Goal: Task Accomplishment & Management: Manage account settings

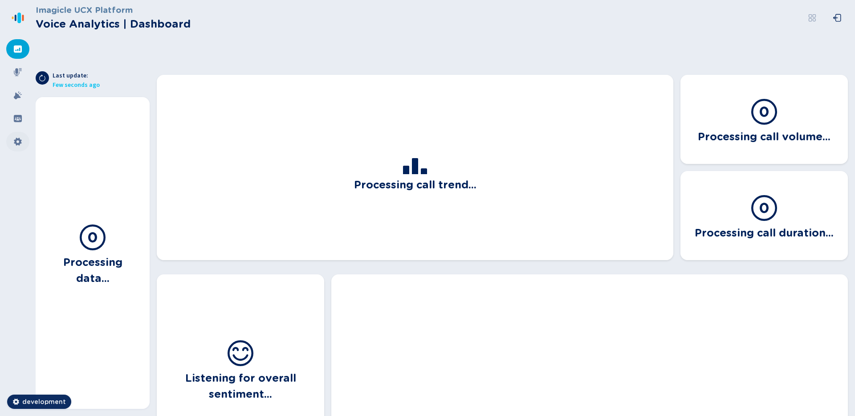
click at [24, 136] on div at bounding box center [17, 142] width 23 height 20
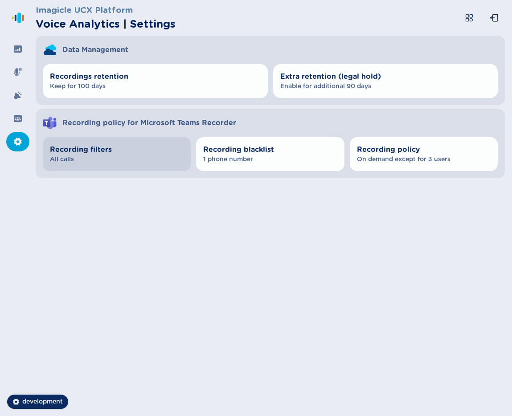
click at [126, 162] on span "All calls" at bounding box center [117, 159] width 134 height 9
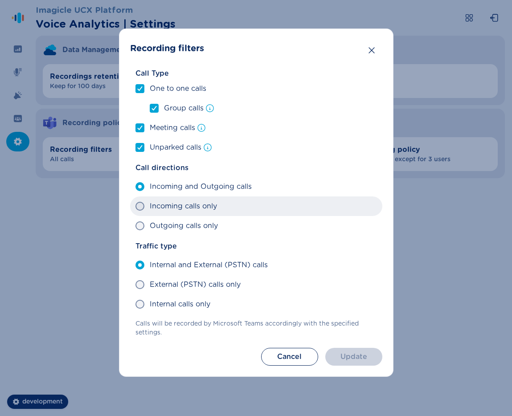
click at [163, 209] on span "Incoming calls only" at bounding box center [183, 206] width 67 height 11
click at [135, 207] on input "Incoming calls only" at bounding box center [135, 206] width 0 height 0
radio input "true"
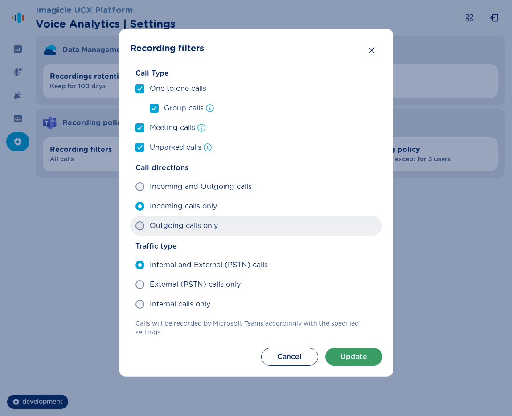
click at [161, 228] on span "Outgoing calls only" at bounding box center [184, 226] width 68 height 11
click at [135, 226] on input "Outgoing calls only" at bounding box center [135, 226] width 0 height 0
radio input "true"
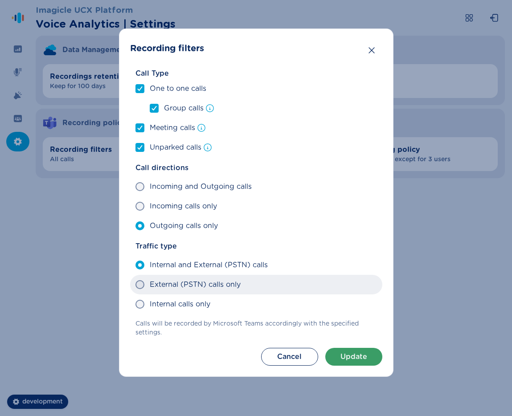
click at [171, 288] on span "External (PSTN) calls only" at bounding box center [195, 284] width 91 height 11
click at [135, 285] on input "External (PSTN) calls only" at bounding box center [135, 285] width 0 height 0
radio input "true"
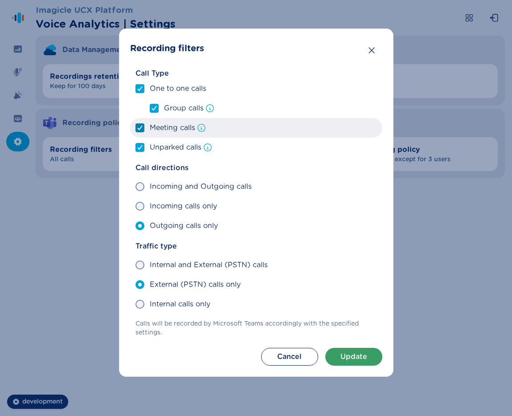
click at [160, 135] on label "Meeting calls" at bounding box center [256, 128] width 252 height 20
click at [135, 128] on input "Meeting calls" at bounding box center [135, 128] width 0 height 0
checkbox input "false"
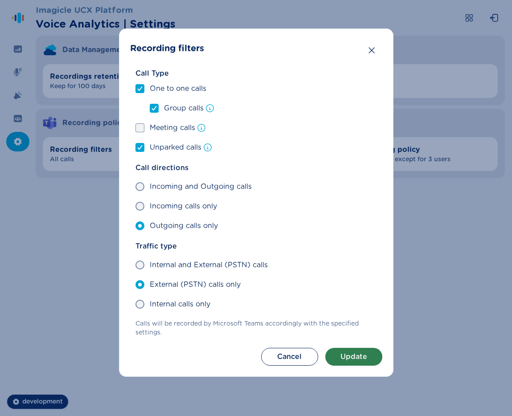
click at [344, 356] on button "Update" at bounding box center [353, 357] width 57 height 18
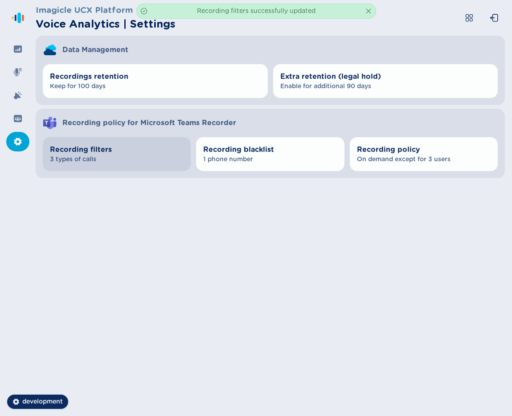
click at [130, 152] on span "Recording filters" at bounding box center [117, 149] width 134 height 11
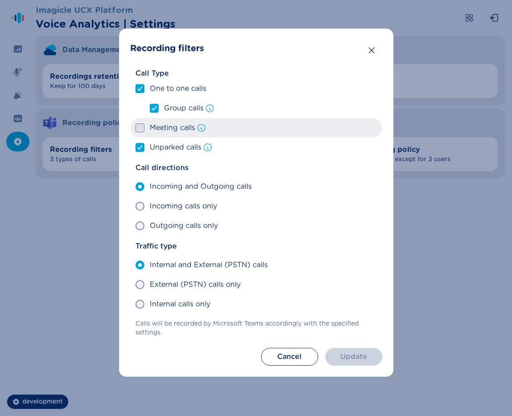
click at [141, 131] on span at bounding box center [139, 127] width 9 height 9
click at [135, 128] on input "Meeting calls" at bounding box center [135, 128] width 0 height 0
click at [141, 131] on div at bounding box center [139, 128] width 5 height 8
click at [135, 128] on input "Meeting calls" at bounding box center [135, 128] width 0 height 0
checkbox input "false"
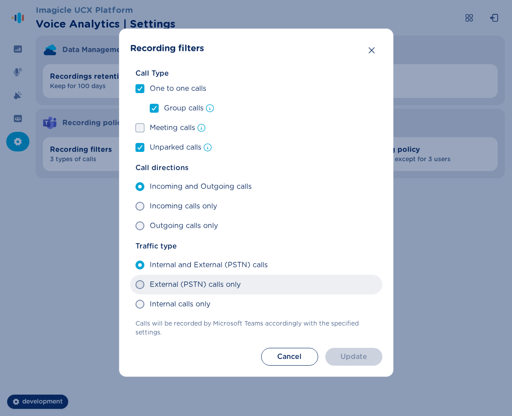
click at [174, 286] on span "External (PSTN) calls only" at bounding box center [195, 284] width 91 height 11
click at [135, 285] on input "External (PSTN) calls only" at bounding box center [135, 285] width 0 height 0
radio input "true"
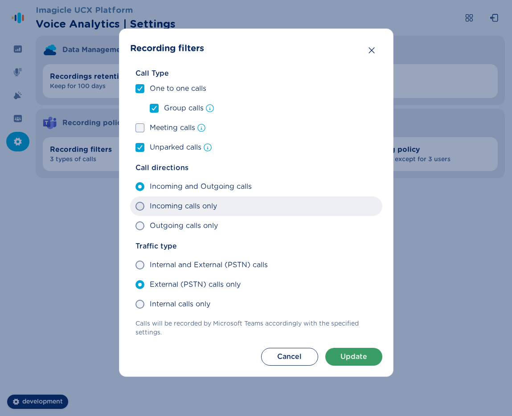
click at [173, 214] on label "Incoming calls only" at bounding box center [256, 206] width 252 height 20
click at [135, 207] on input "Incoming calls only" at bounding box center [135, 206] width 0 height 0
radio input "true"
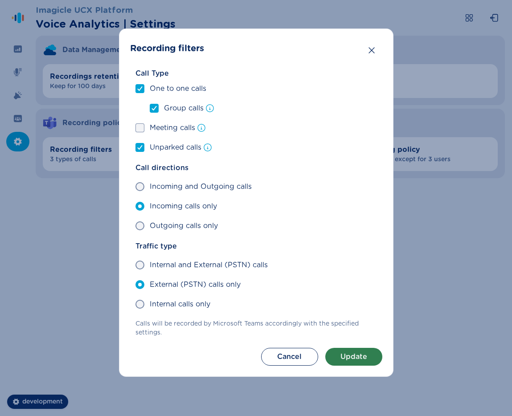
click at [354, 361] on button "Update" at bounding box center [353, 357] width 57 height 18
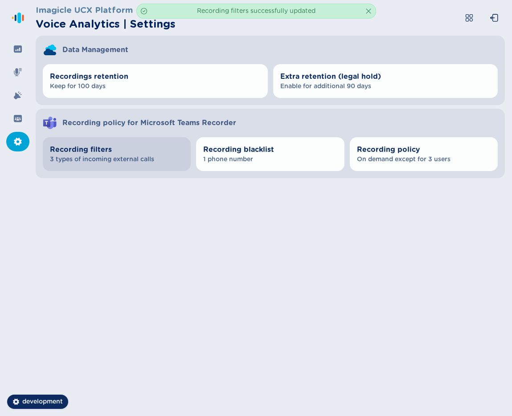
click at [138, 163] on span "3 types of incoming external calls" at bounding box center [117, 159] width 134 height 9
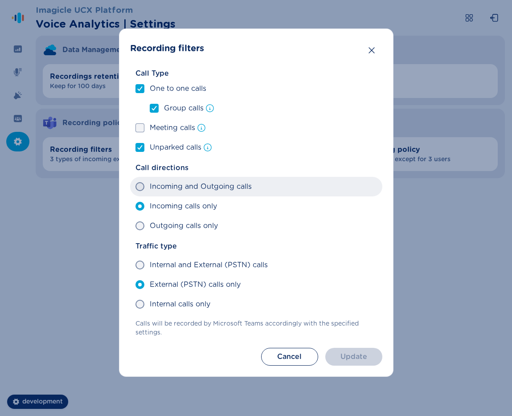
click at [176, 188] on span "Incoming and Outgoing calls" at bounding box center [201, 186] width 102 height 11
click at [135, 187] on input "Incoming and Outgoing calls" at bounding box center [135, 187] width 0 height 0
radio input "true"
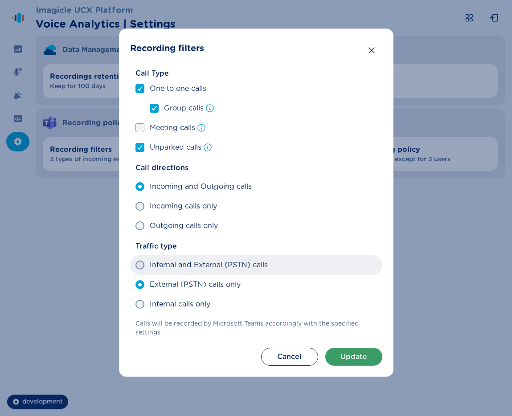
click at [201, 269] on span "Internal and External (PSTN) calls" at bounding box center [209, 265] width 118 height 11
click at [135, 266] on input "Internal and External (PSTN) calls" at bounding box center [135, 265] width 0 height 0
radio input "true"
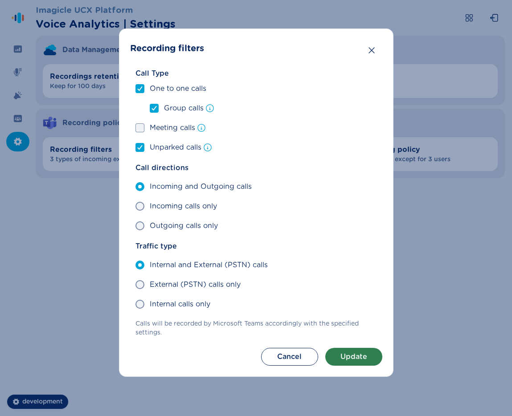
click at [340, 363] on button "Update" at bounding box center [353, 357] width 57 height 18
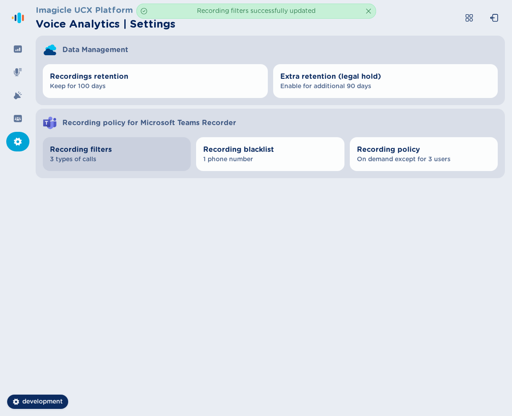
click at [96, 159] on span "3 types of calls" at bounding box center [117, 159] width 134 height 9
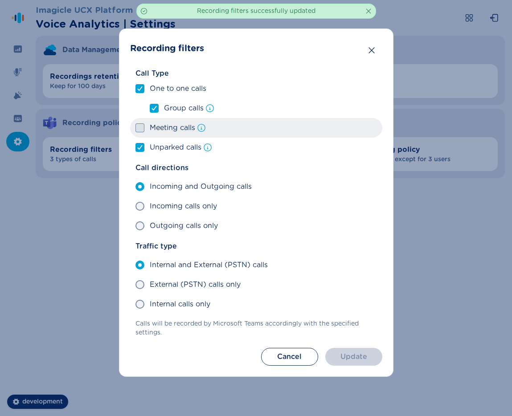
click at [154, 120] on label "Meeting calls" at bounding box center [256, 128] width 252 height 20
click at [135, 128] on input "Meeting calls" at bounding box center [135, 128] width 0 height 0
checkbox input "true"
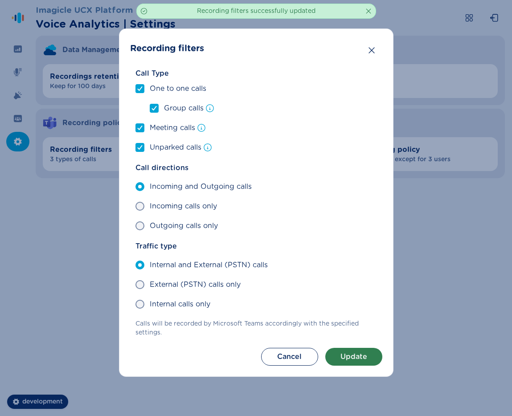
click at [340, 355] on button "Update" at bounding box center [353, 357] width 57 height 18
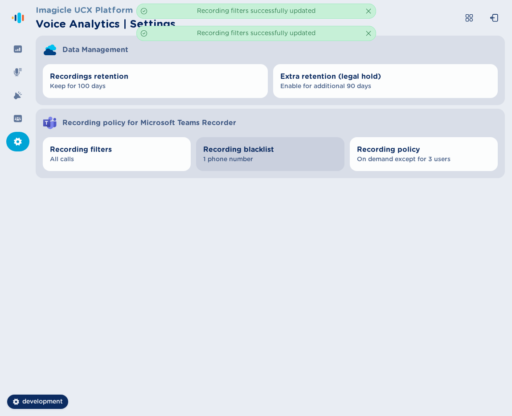
click at [241, 159] on span "1 phone number" at bounding box center [270, 159] width 134 height 9
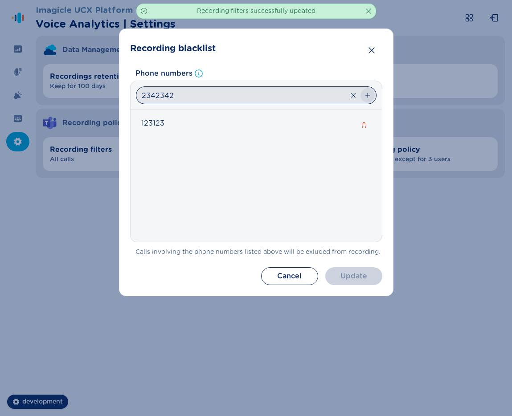
type input "2342342"
click at [367, 98] on icon "button" at bounding box center [367, 95] width 7 height 7
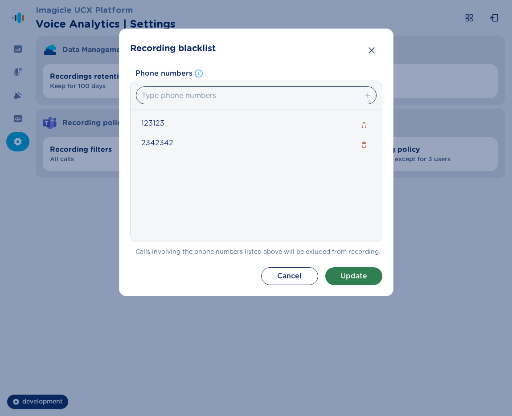
click at [365, 274] on button "Update" at bounding box center [353, 276] width 57 height 18
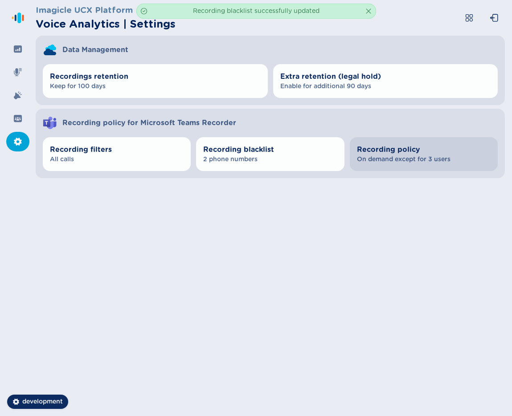
click at [421, 164] on button "Recording policy On demand except for 3 users" at bounding box center [424, 154] width 148 height 34
select select "AlwaysOn"
select select "OnDemand"
select select "AlwaysOn"
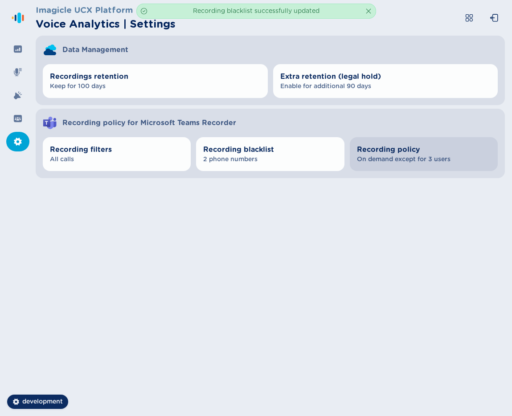
select select "OnDemand"
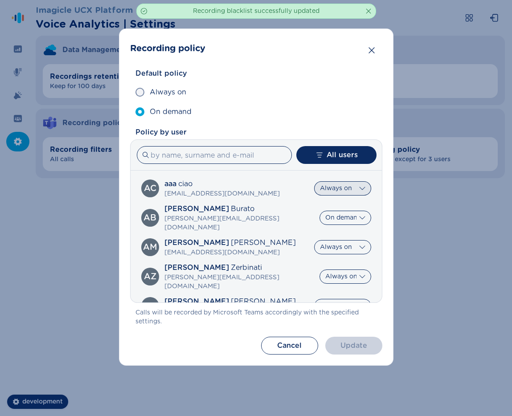
click at [337, 188] on select "Default Always on On demand" at bounding box center [342, 188] width 57 height 14
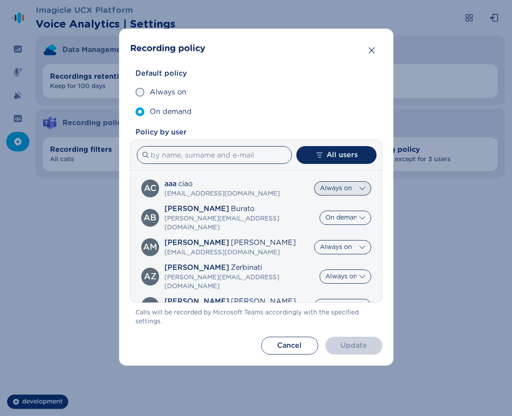
click at [314, 181] on select "Default Always on On demand" at bounding box center [342, 188] width 57 height 14
click at [184, 195] on span "[EMAIL_ADDRESS][DOMAIN_NAME]" at bounding box center [221, 193] width 115 height 9
click at [353, 183] on select "Default Always on On demand" at bounding box center [342, 188] width 57 height 14
click at [314, 181] on select "Default Always on On demand" at bounding box center [342, 188] width 57 height 14
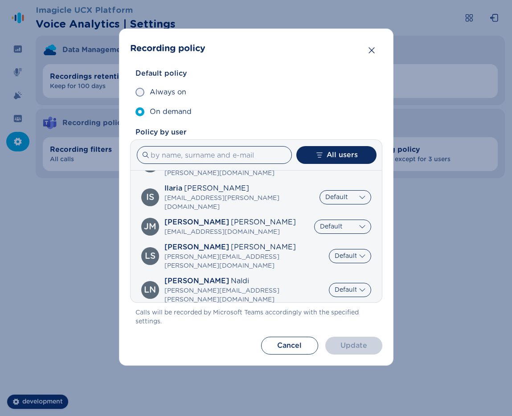
scroll to position [328, 0]
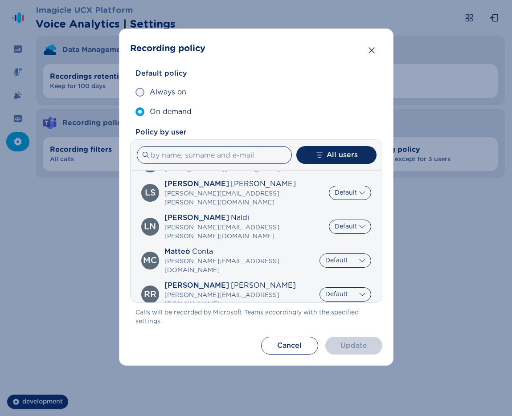
click at [359, 321] on select "Default Always on On demand" at bounding box center [345, 328] width 52 height 14
select select "AlwaysOn"
click at [319, 321] on select "Default Always on On demand" at bounding box center [345, 328] width 52 height 14
click at [364, 356] on section "Recording policy Default policy Always on On demand Policy by user All users ac…" at bounding box center [256, 197] width 274 height 337
click at [362, 351] on button "Update" at bounding box center [353, 346] width 57 height 18
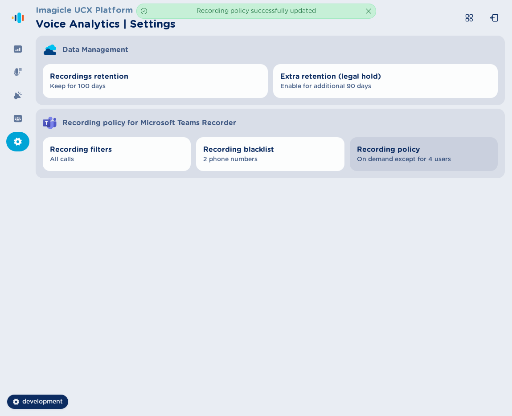
click at [435, 164] on button "Recording policy On demand except for 4 users" at bounding box center [424, 154] width 148 height 34
select select "AlwaysOn"
select select "OnDemand"
select select "AlwaysOn"
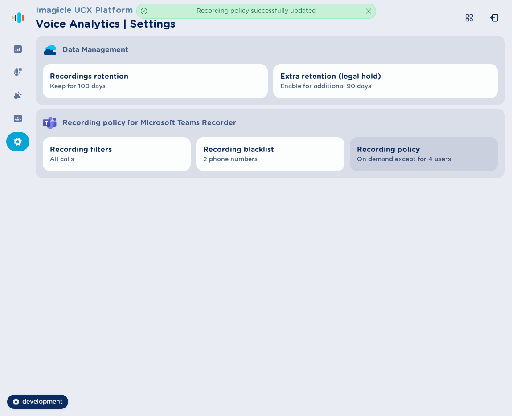
select select "OnDemand"
select select "AlwaysOn"
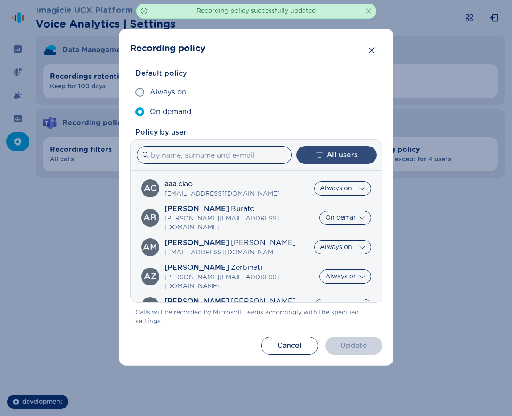
click at [345, 151] on button "All users" at bounding box center [336, 155] width 80 height 18
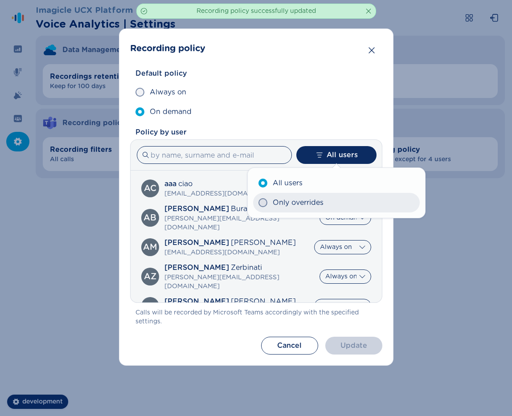
click at [317, 197] on span "Only overrides" at bounding box center [298, 202] width 51 height 11
click at [258, 203] on input "Only overrides" at bounding box center [258, 203] width 0 height 0
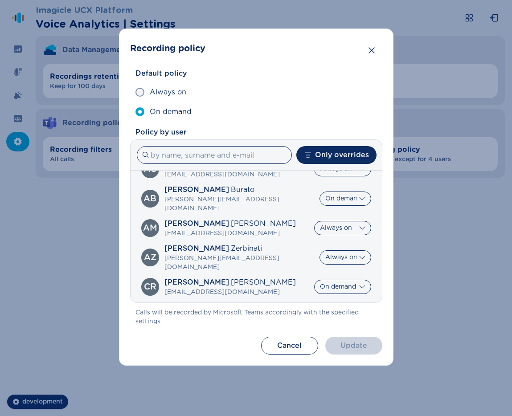
scroll to position [0, 0]
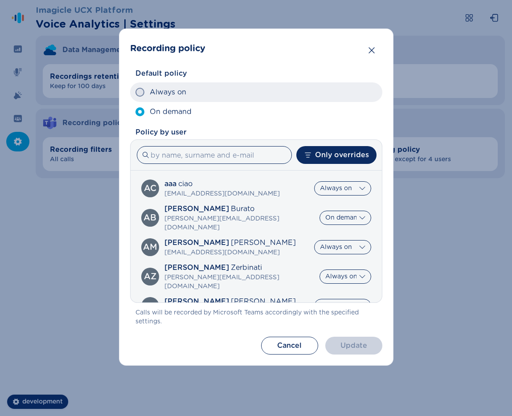
click at [157, 97] on span "Always on" at bounding box center [168, 92] width 37 height 11
click at [135, 93] on input "Always on" at bounding box center [135, 92] width 0 height 0
radio input "true"
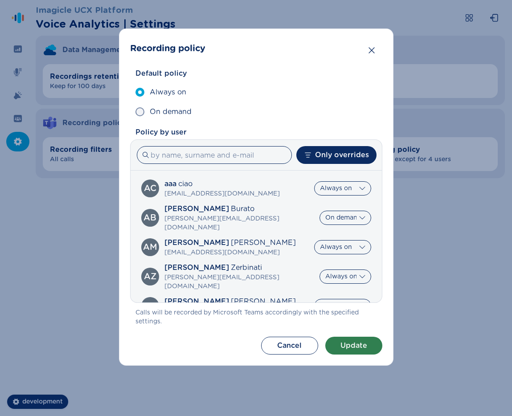
click at [353, 342] on button "Update" at bounding box center [353, 346] width 57 height 18
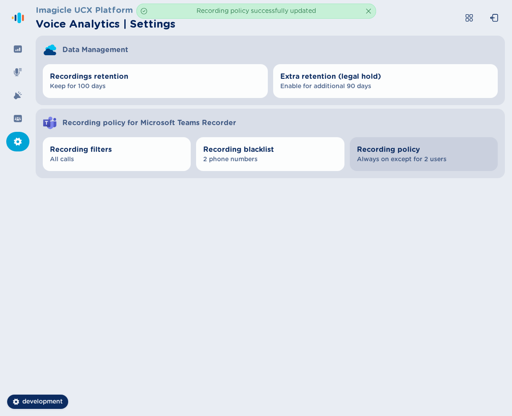
click at [437, 154] on span "Recording policy" at bounding box center [424, 149] width 134 height 11
select select "AlwaysOn"
select select "OnDemand"
select select "AlwaysOn"
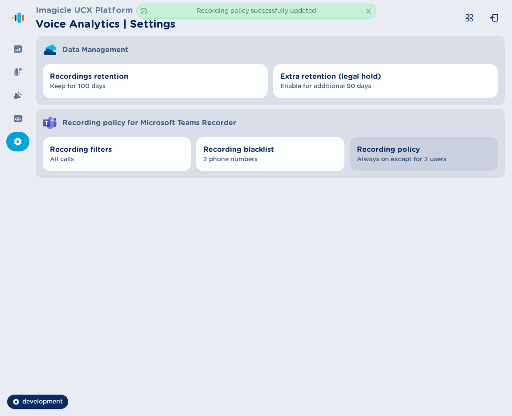
select select "OnDemand"
select select "AlwaysOn"
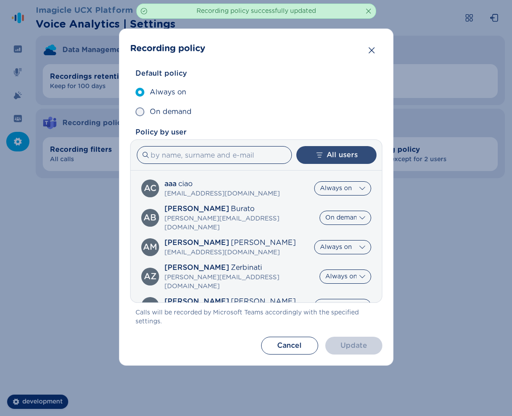
click at [331, 154] on button "All users" at bounding box center [336, 155] width 80 height 18
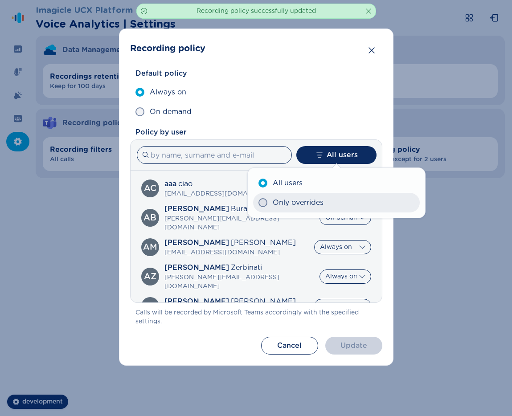
click at [323, 202] on span "Only overrides" at bounding box center [298, 202] width 51 height 11
click at [258, 203] on input "Only overrides" at bounding box center [258, 203] width 0 height 0
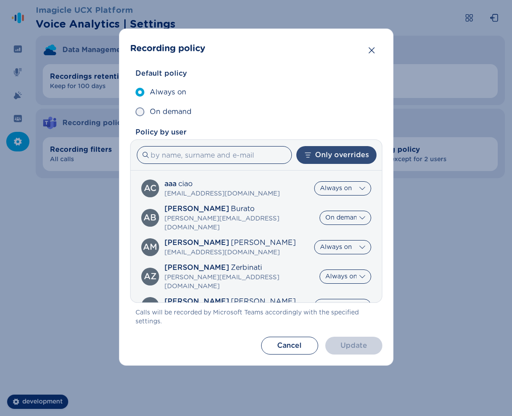
click at [340, 160] on button "Only overrides" at bounding box center [336, 155] width 80 height 18
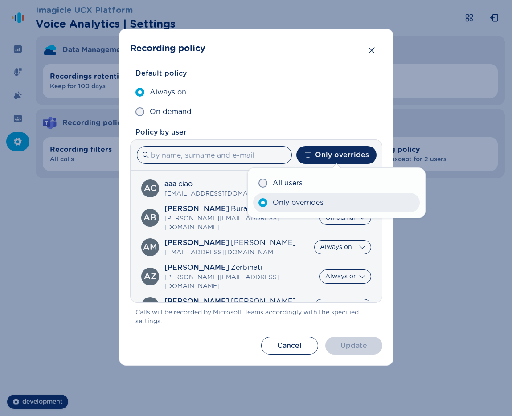
click at [308, 197] on span "Only overrides" at bounding box center [298, 202] width 51 height 11
click at [258, 203] on input "Only overrides" at bounding box center [258, 203] width 0 height 0
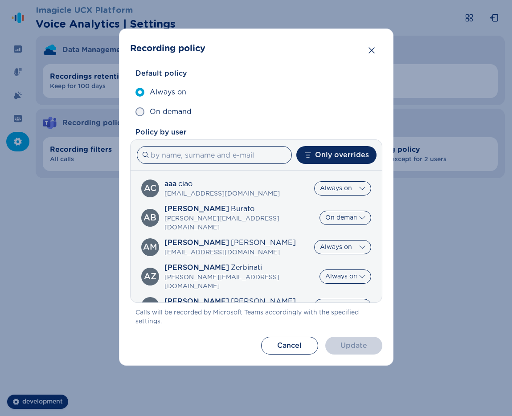
click at [293, 266] on div "AZ [PERSON_NAME] [PERSON_NAME][EMAIL_ADDRESS][DOMAIN_NAME] Default Always on On…" at bounding box center [256, 276] width 230 height 29
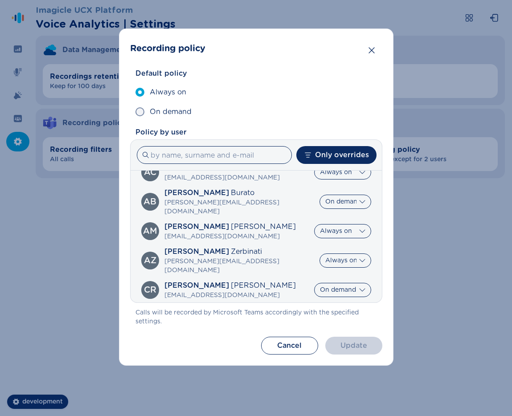
scroll to position [29, 0]
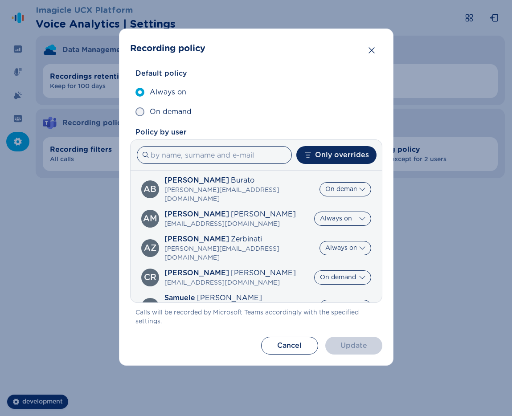
click at [446, 268] on div "Recording policy Default policy Always on On demand Policy by user Only overrid…" at bounding box center [256, 208] width 512 height 416
click at [372, 52] on icon "Close" at bounding box center [371, 50] width 6 height 6
